Goal: Information Seeking & Learning: Learn about a topic

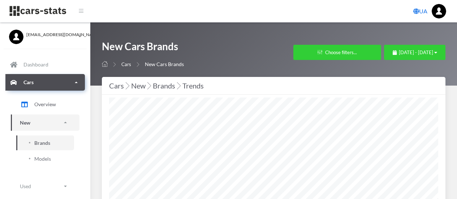
select select "25"
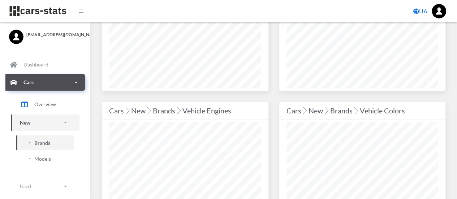
scroll to position [819, 0]
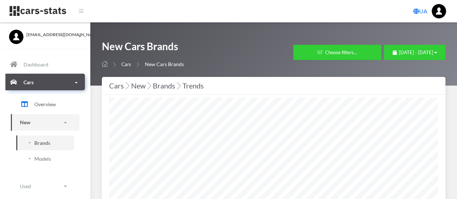
select select "25"
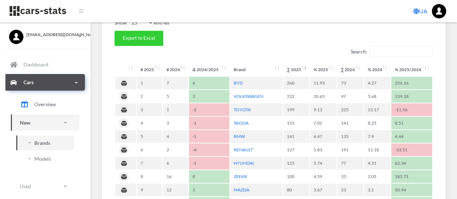
scroll to position [325, 0]
